Goal: Find specific page/section: Find specific page/section

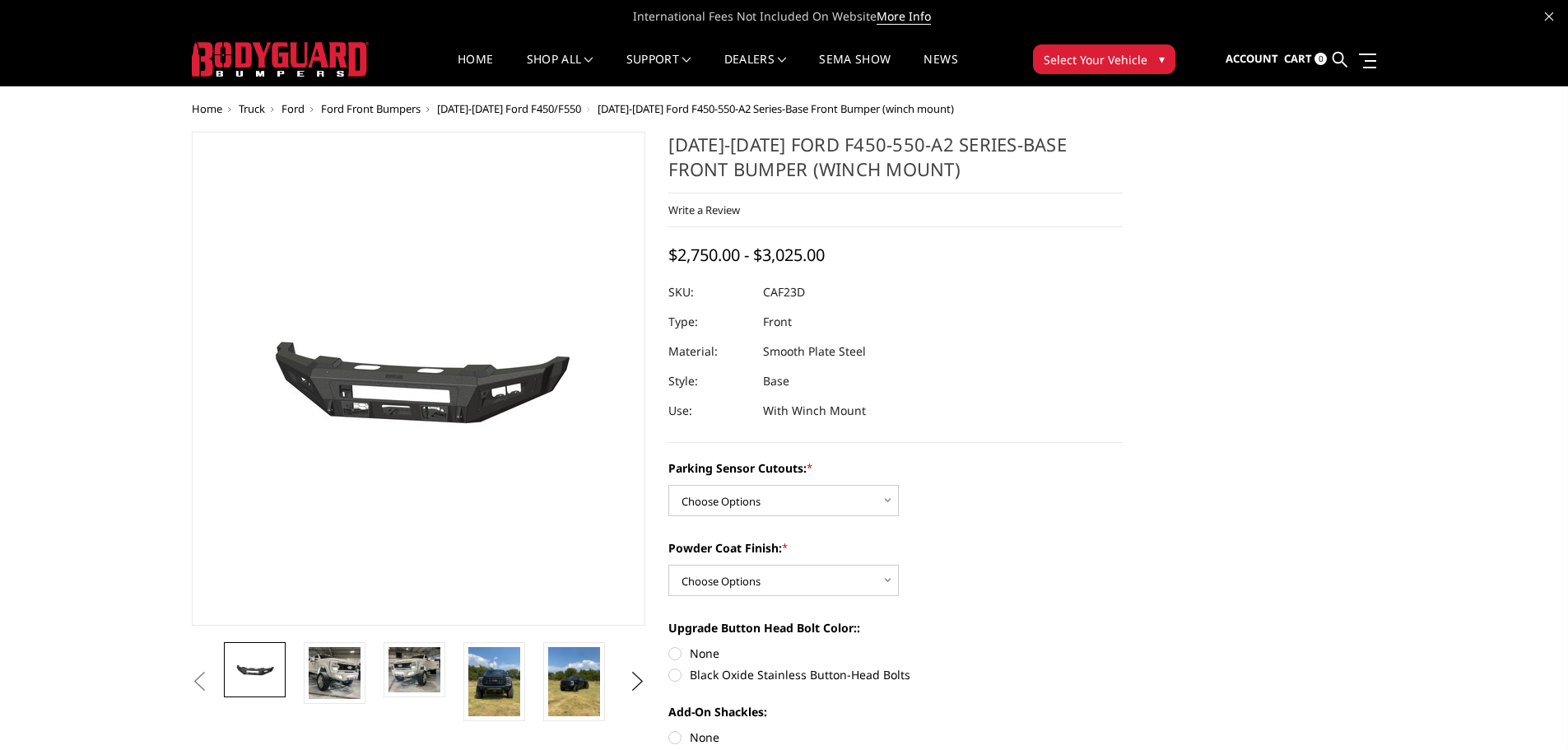
click at [375, 109] on span "Ford Front Bumpers" at bounding box center [371, 109] width 100 height 15
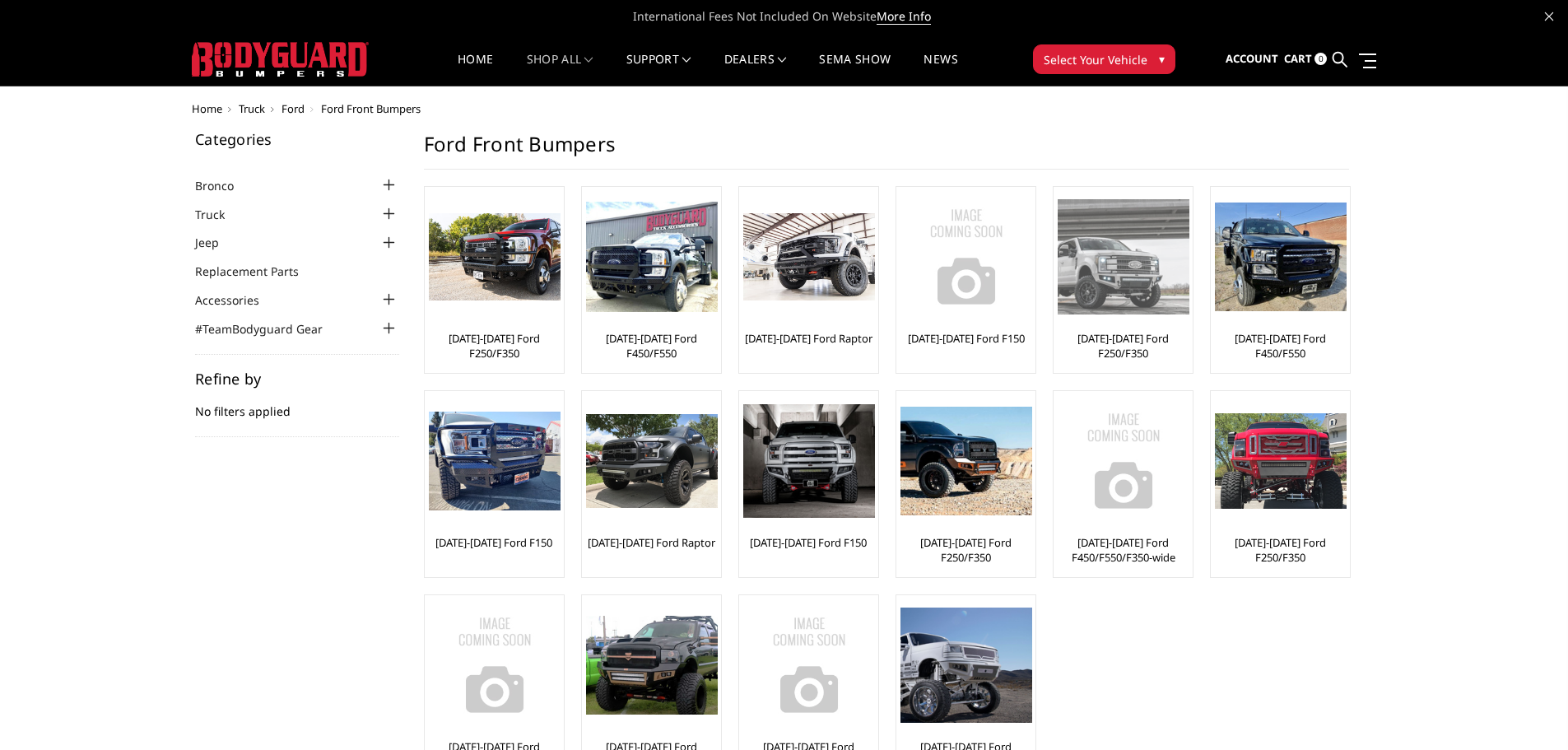
click at [1162, 298] on img at bounding box center [1124, 256] width 131 height 114
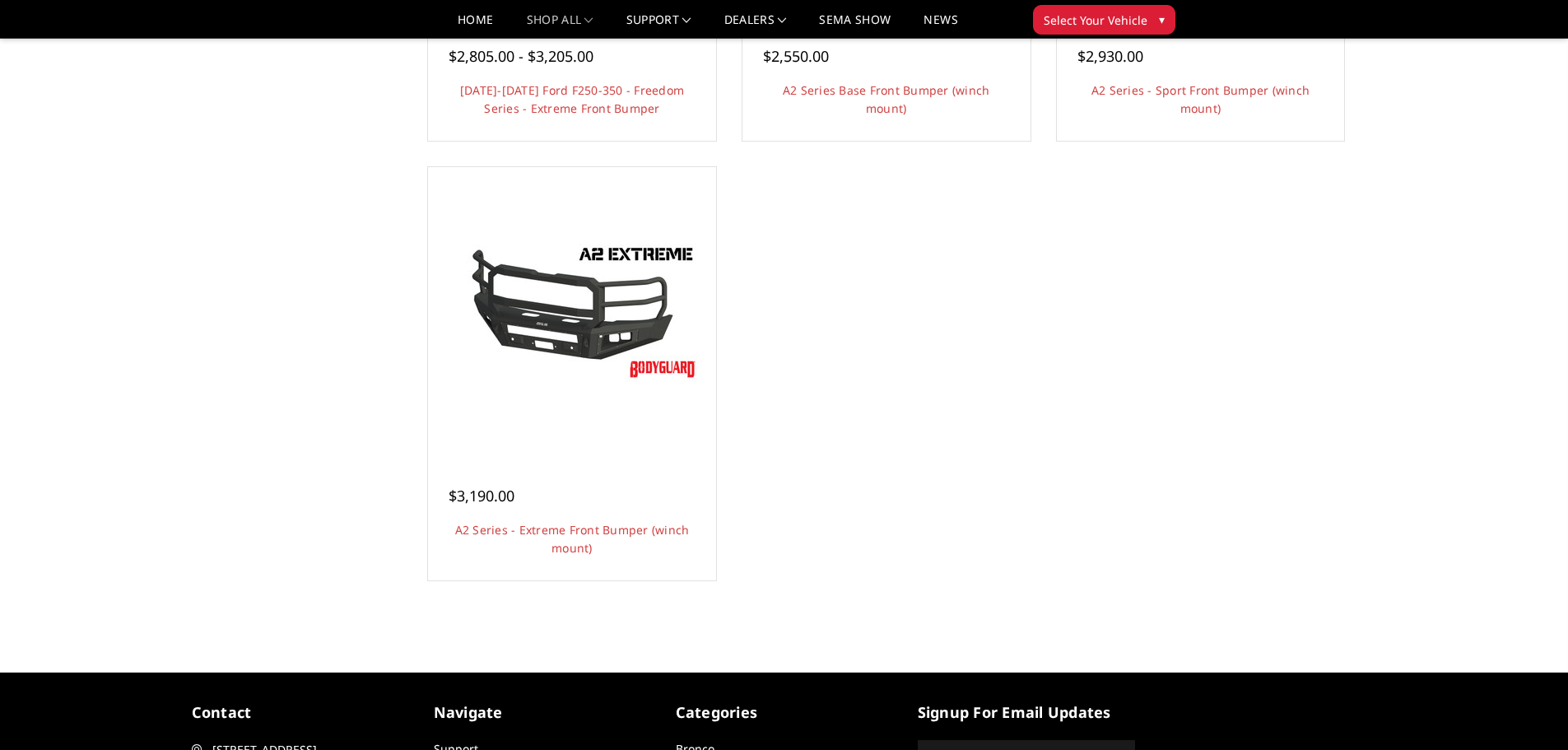
scroll to position [1399, 0]
